Goal: Task Accomplishment & Management: Manage account settings

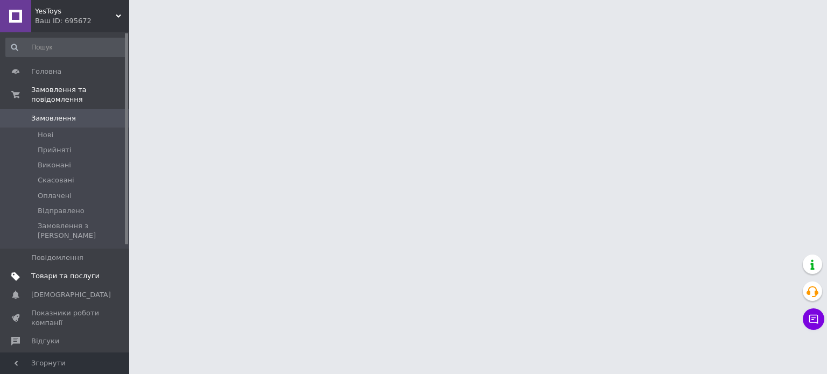
click at [86, 271] on span "Товари та послуги" at bounding box center [65, 276] width 68 height 10
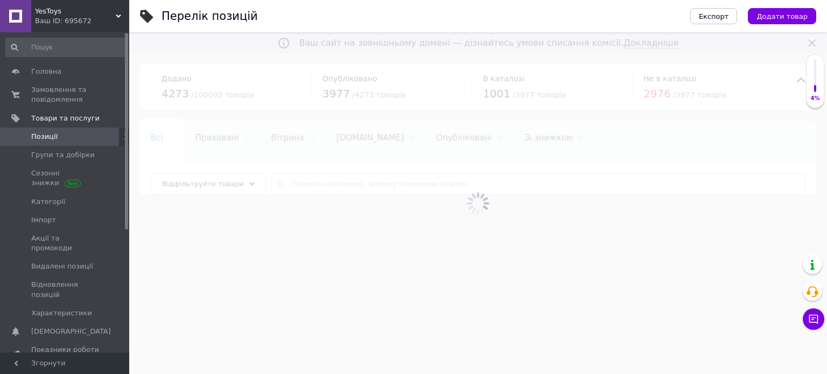
click at [388, 167] on div at bounding box center [478, 203] width 698 height 342
click at [386, 188] on div at bounding box center [478, 203] width 698 height 342
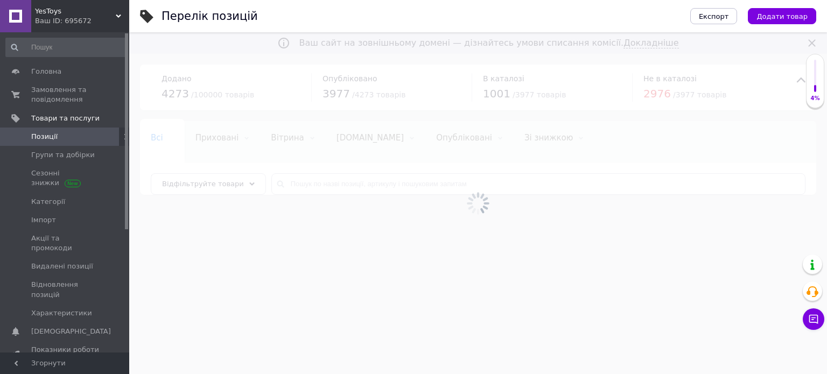
click at [381, 184] on div at bounding box center [478, 203] width 698 height 342
click at [375, 179] on input "text" at bounding box center [538, 184] width 534 height 22
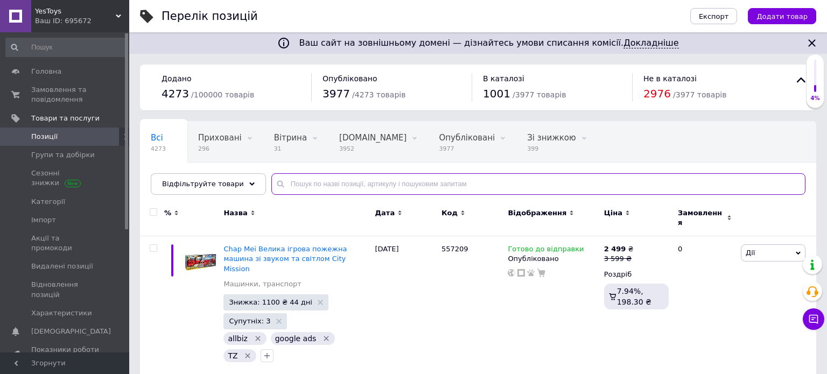
click at [368, 185] on input "text" at bounding box center [538, 184] width 534 height 22
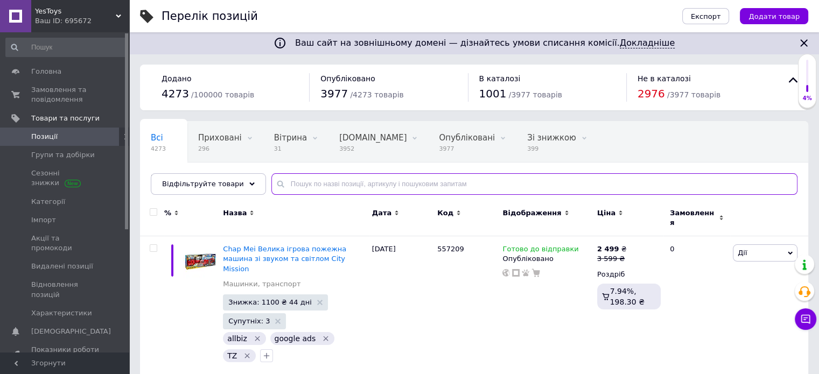
click at [368, 185] on input "text" at bounding box center [534, 184] width 526 height 22
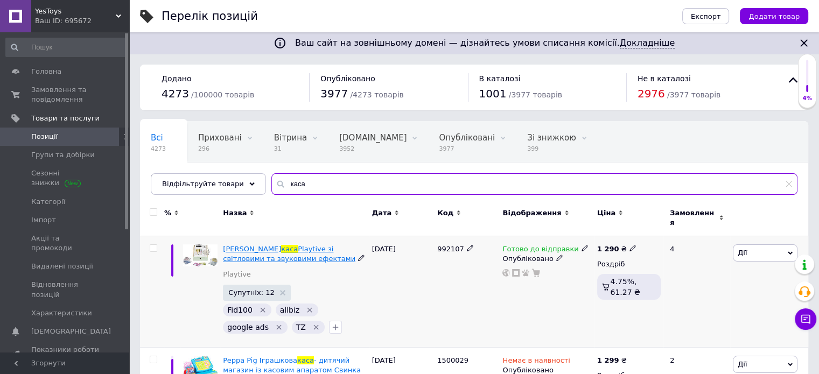
type input "каса"
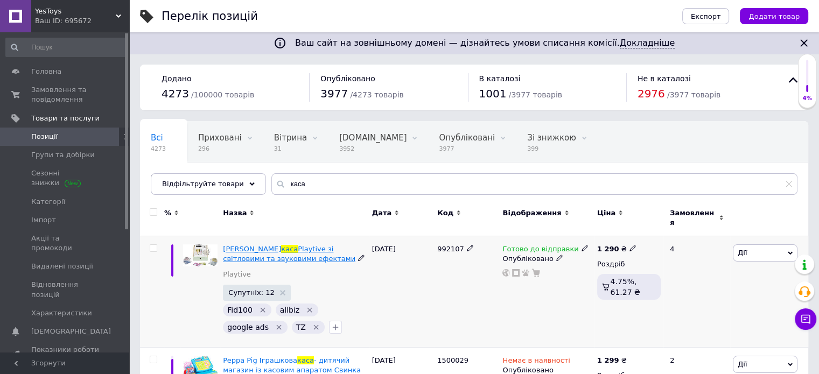
click at [304, 248] on span "Playtive зі світловими та звуковими ефектами" at bounding box center [289, 254] width 132 height 18
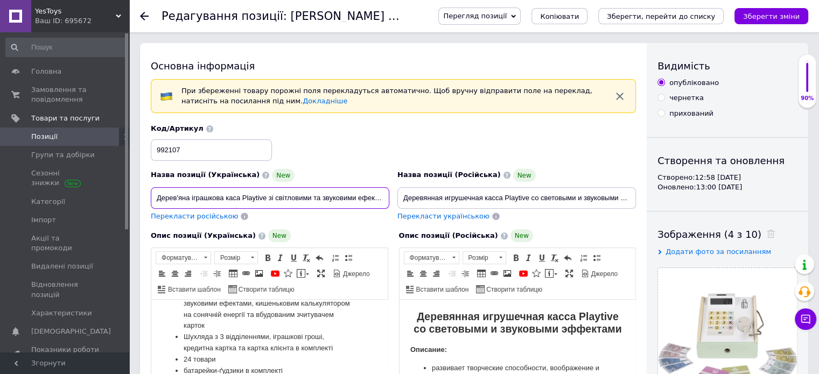
click at [332, 200] on input "Дерев'яна іграшкова каса Playtive зі світловими та звуковими ефектами" at bounding box center [270, 198] width 238 height 22
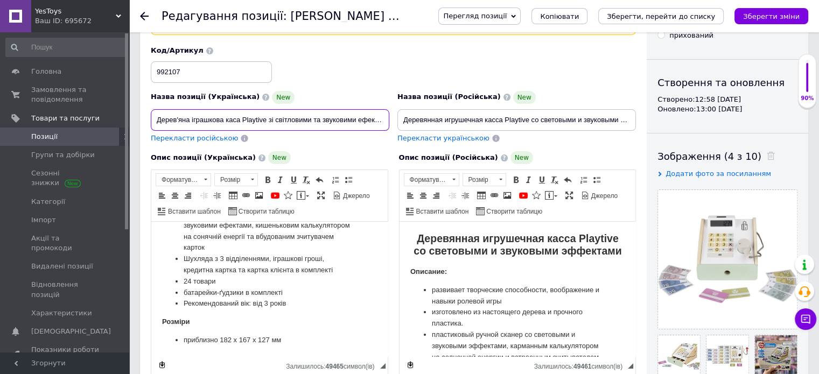
scroll to position [215, 0]
